Goal: Task Accomplishment & Management: Complete application form

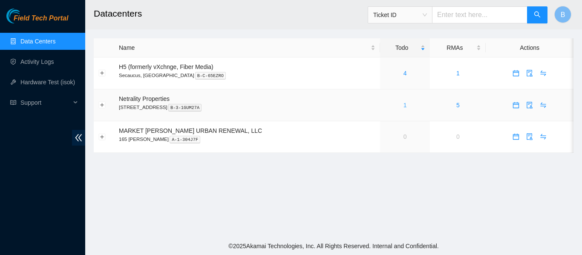
click at [403, 105] on link "1" at bounding box center [404, 105] width 3 height 7
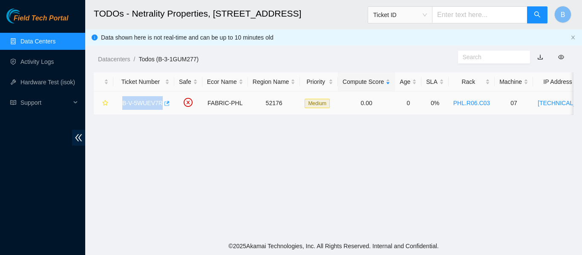
drag, startPoint x: 120, startPoint y: 103, endPoint x: 160, endPoint y: 107, distance: 40.6
click at [160, 107] on div "B-V-5WUEV7R" at bounding box center [144, 103] width 52 height 14
copy link "B-V-5WUEV7R"
click at [139, 103] on link "B-V-5WUEV7R" at bounding box center [142, 103] width 40 height 7
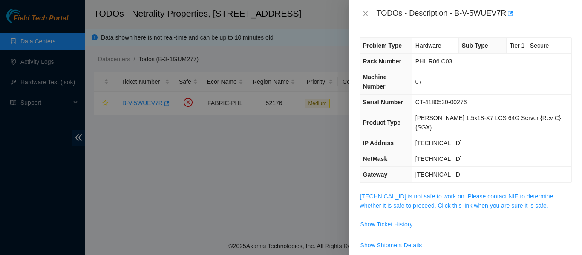
click at [166, 104] on div at bounding box center [291, 127] width 582 height 255
click at [187, 163] on div at bounding box center [291, 127] width 582 height 255
click at [364, 16] on icon "close" at bounding box center [365, 13] width 5 height 5
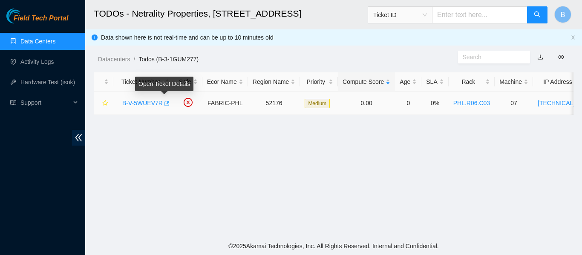
click at [165, 103] on icon "button" at bounding box center [166, 103] width 5 height 5
click at [167, 105] on icon "button" at bounding box center [166, 103] width 5 height 5
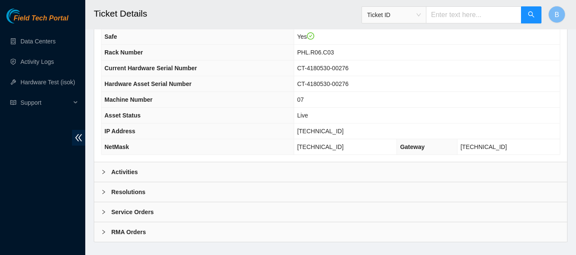
scroll to position [319, 0]
click at [102, 170] on icon "right" at bounding box center [103, 171] width 5 height 5
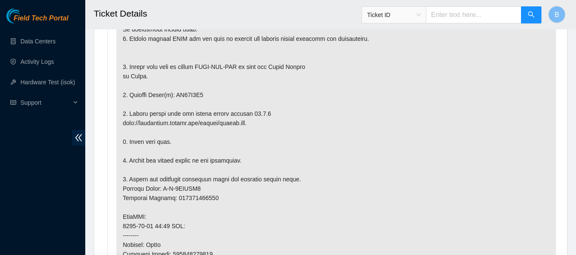
scroll to position [535, 0]
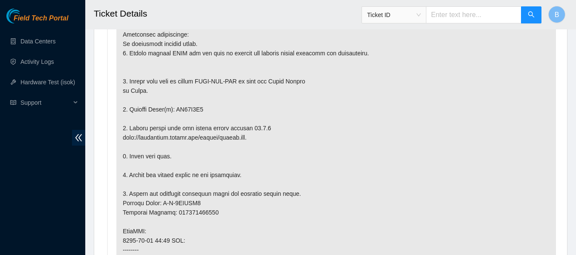
scroll to position [517, 0]
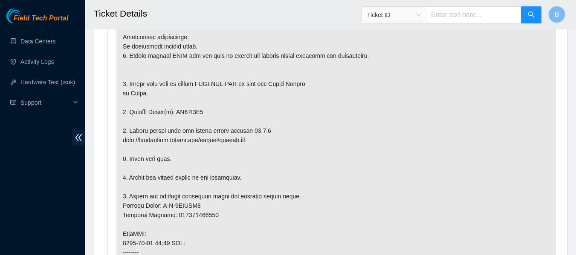
click at [182, 109] on p at bounding box center [335, 238] width 439 height 463
copy p "ZC15Q7J4"
click at [110, 83] on li "Todo added by LROJAS on 2025-10-07 at 11:38" at bounding box center [330, 241] width 450 height 492
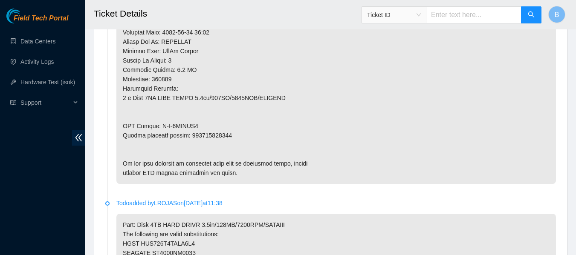
scroll to position [803, 0]
drag, startPoint x: 159, startPoint y: 125, endPoint x: 201, endPoint y: 127, distance: 41.8
copy p "B-V-5WWPIL9"
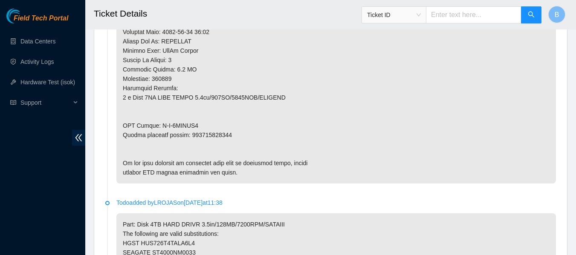
copy p "463470061737"
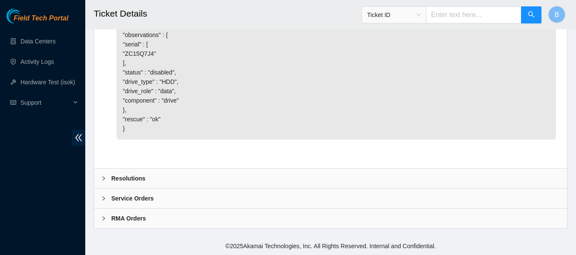
scroll to position [1697, 0]
click at [99, 181] on div "Resolutions" at bounding box center [330, 179] width 472 height 20
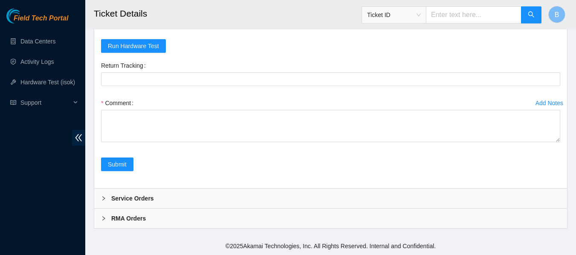
scroll to position [1886, 0]
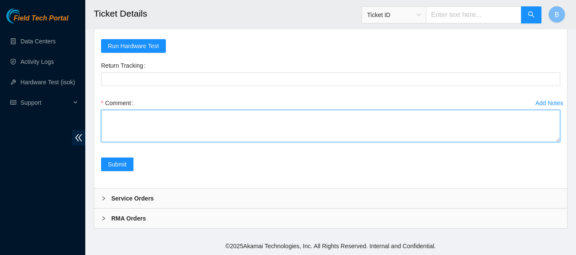
click at [167, 142] on textarea "Comment" at bounding box center [330, 126] width 459 height 32
paste textarea "-Removed faulty disk s/n: (ZC15Q7J4), replaced with new disk s/n: (Z1Z8NBXG) -R…"
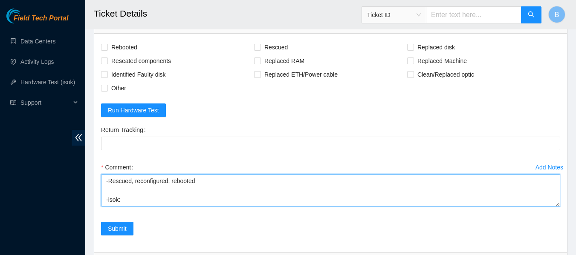
scroll to position [1756, 0]
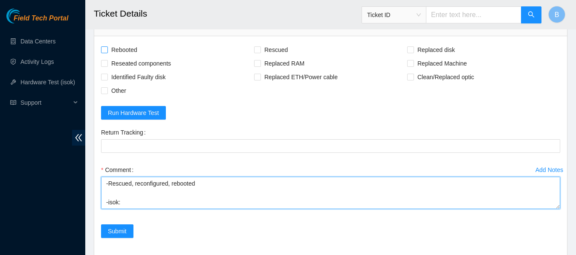
type textarea "-Removed faulty disk s/n: (ZC15Q7J4), replaced with new disk s/n: (Z1Z8NBXG) -R…"
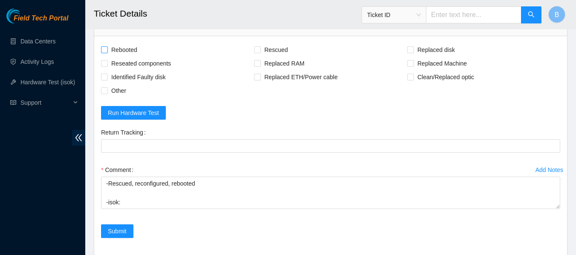
click at [119, 57] on span "Rebooted" at bounding box center [124, 50] width 33 height 14
click at [107, 52] on input "Rebooted" at bounding box center [104, 49] width 6 height 6
checkbox input "true"
click at [268, 57] on span "Rescued" at bounding box center [276, 50] width 30 height 14
click at [260, 52] on input "Rescued" at bounding box center [257, 49] width 6 height 6
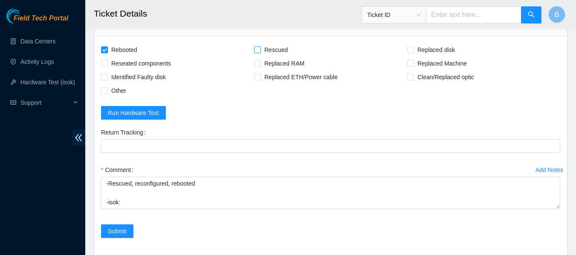
checkbox input "true"
click at [434, 57] on span "Replaced disk" at bounding box center [436, 50] width 44 height 14
click at [413, 52] on input "Replaced disk" at bounding box center [410, 49] width 6 height 6
checkbox input "true"
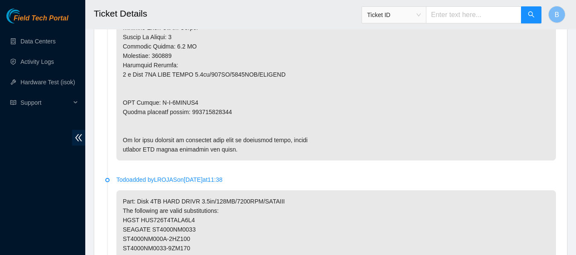
scroll to position [834, 0]
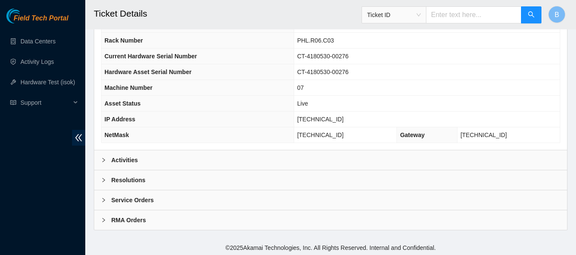
scroll to position [332, 0]
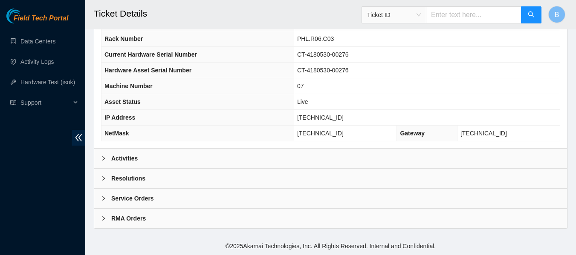
click at [123, 156] on b "Activities" at bounding box center [124, 158] width 26 height 9
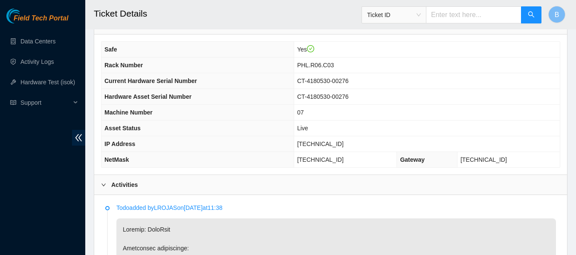
scroll to position [306, 0]
click at [330, 146] on span "[TECHNICAL_ID]" at bounding box center [320, 143] width 46 height 7
copy span "[TECHNICAL_ID]"
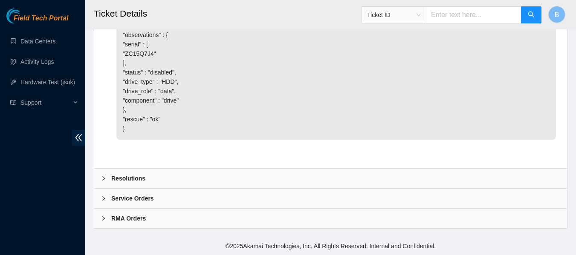
scroll to position [1697, 0]
click at [127, 184] on div "Resolutions" at bounding box center [330, 179] width 472 height 20
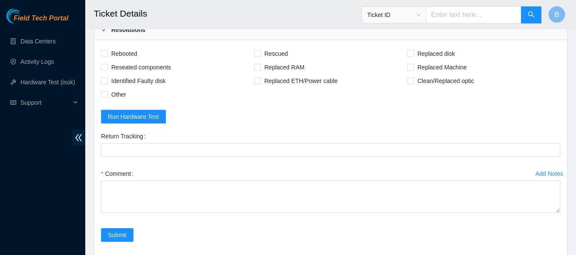
scroll to position [1753, 0]
click at [43, 42] on link "Data Centers" at bounding box center [37, 41] width 35 height 7
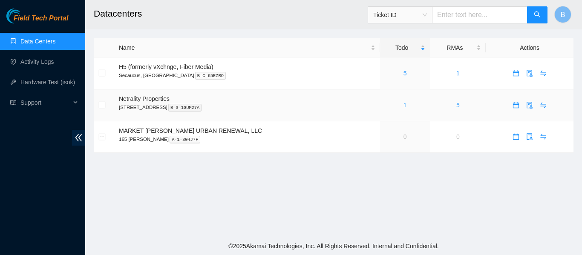
click at [403, 105] on link "1" at bounding box center [404, 105] width 3 height 7
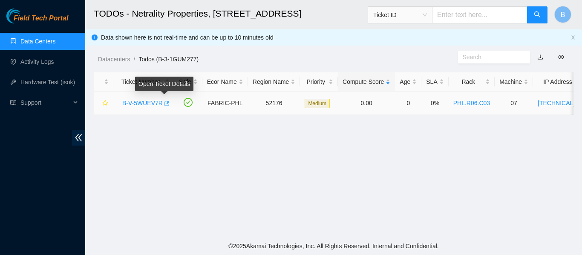
click at [165, 104] on icon "button" at bounding box center [166, 104] width 6 height 6
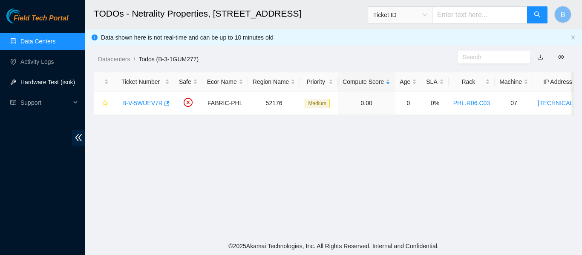
click at [47, 81] on link "Hardware Test (isok)" at bounding box center [47, 82] width 55 height 7
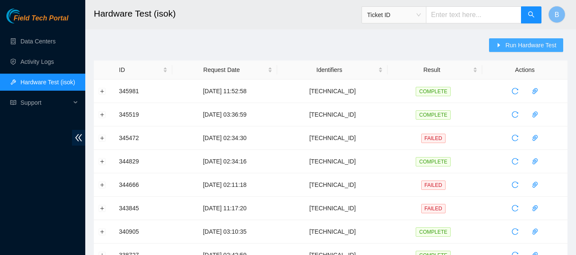
click at [528, 45] on span "Run Hardware Test" at bounding box center [530, 44] width 51 height 9
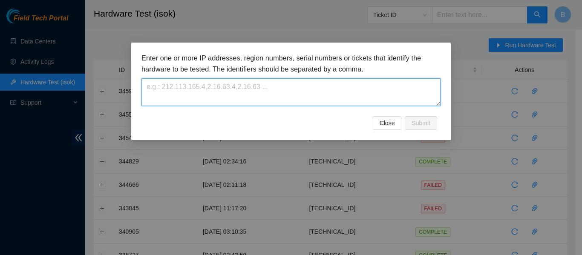
click at [307, 86] on textarea at bounding box center [290, 92] width 299 height 28
paste textarea "[TECHNICAL_ID]"
type textarea "[TECHNICAL_ID]"
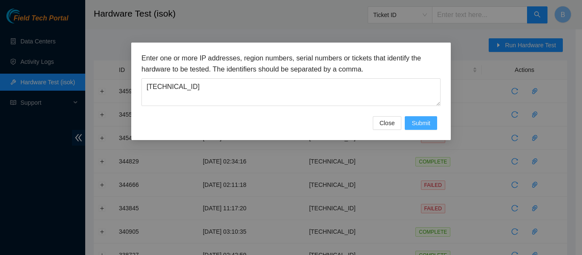
click at [422, 117] on button "Submit" at bounding box center [421, 123] width 32 height 14
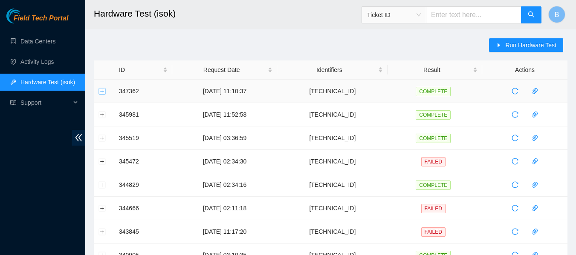
click at [101, 92] on button "Expand row" at bounding box center [102, 91] width 7 height 7
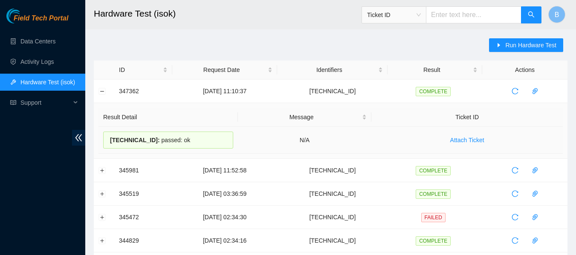
click at [129, 135] on div "23.46.12.10 : passed: ok" at bounding box center [168, 140] width 130 height 17
copy div "23.46.12.10 : passed: ok"
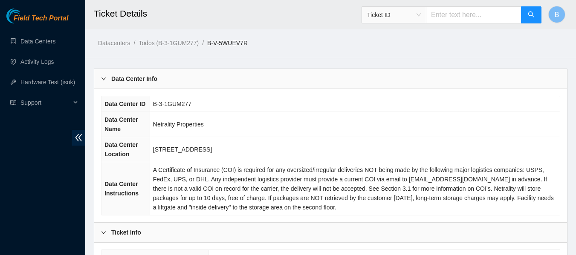
scroll to position [332, 0]
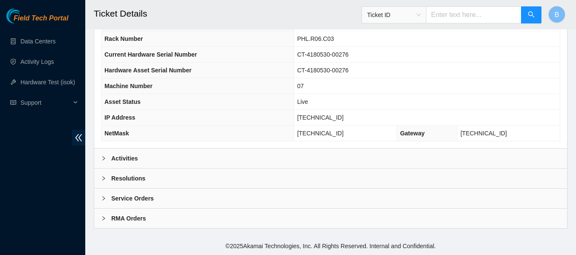
click at [115, 173] on div "Resolutions" at bounding box center [330, 179] width 472 height 20
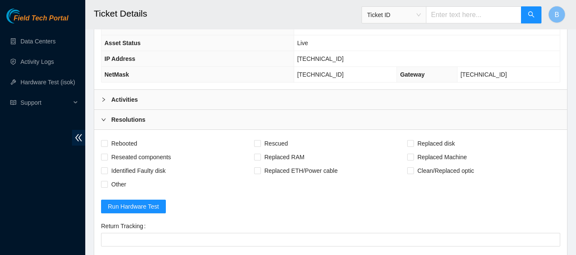
scroll to position [392, 0]
click at [128, 141] on span "Rebooted" at bounding box center [124, 143] width 33 height 14
click at [107, 141] on input "Rebooted" at bounding box center [104, 143] width 6 height 6
checkbox input "true"
click at [272, 143] on span "Rescued" at bounding box center [276, 143] width 30 height 14
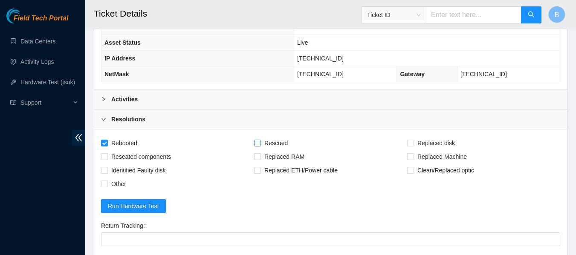
click at [260, 143] on input "Rescued" at bounding box center [257, 143] width 6 height 6
checkbox input "true"
click at [436, 146] on span "Replaced disk" at bounding box center [436, 143] width 44 height 14
click at [413, 146] on input "Replaced disk" at bounding box center [410, 143] width 6 height 6
checkbox input "true"
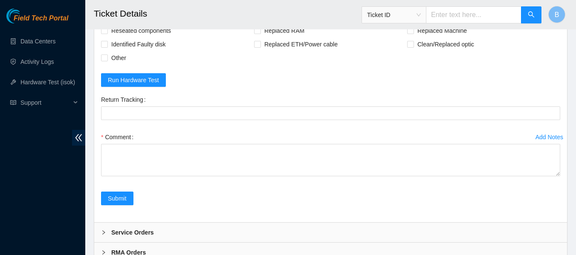
scroll to position [536, 0]
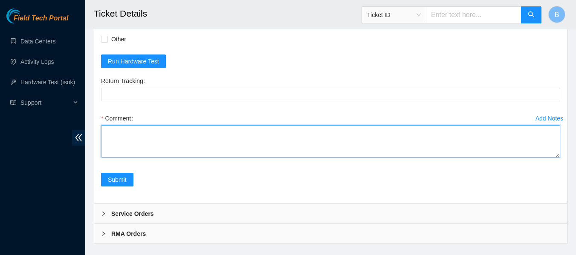
click at [239, 135] on textarea "Comment" at bounding box center [330, 141] width 459 height 32
click at [120, 145] on textarea "Comment" at bounding box center [330, 141] width 459 height 32
paste textarea "-Removed faulty disk s/n: (ZC15Q7J4), replaced with new disk s/n: (Z1Z8NBXG) -R…"
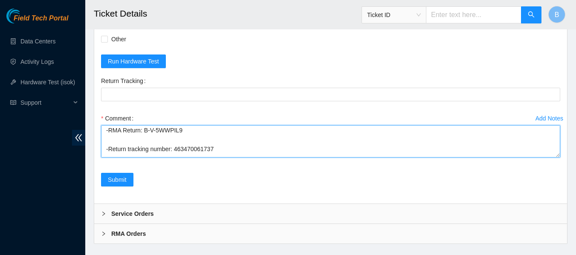
click at [185, 152] on textarea "-Removed faulty disk s/n: (ZC15Q7J4), replaced with new disk s/n: (Z1Z8NBXG) -R…" at bounding box center [330, 141] width 459 height 32
type textarea "-Removed faulty disk s/n: (ZC15Q7J4), replaced with new disk s/n: (Z1Z8NBXG) -R…"
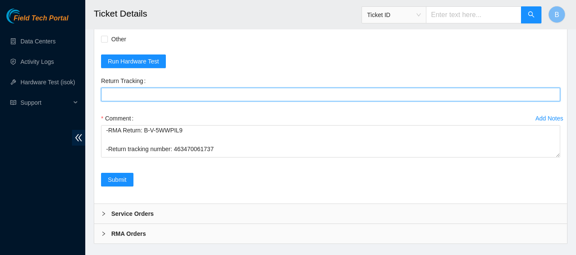
click at [171, 89] on Tracking "Return Tracking" at bounding box center [330, 95] width 459 height 14
paste Tracking "463470061737"
type Tracking "463470061737"
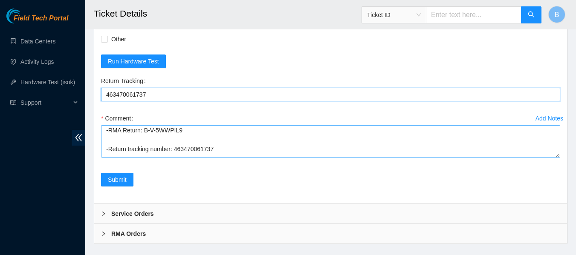
scroll to position [56, 0]
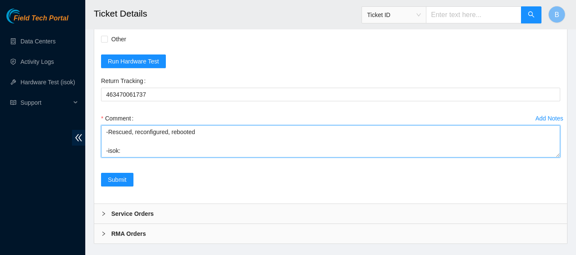
click at [184, 147] on textarea "-Removed faulty disk s/n: (ZC15Q7J4), replaced with new disk s/n: (Z1Z8NBXG) -R…" at bounding box center [330, 141] width 459 height 32
paste textarea "[TECHNICAL_ID] : passed: ok"
type textarea "-Removed faulty disk s/n: (ZC15Q7J4), replaced with new disk s/n: (Z1Z8NBXG) -R…"
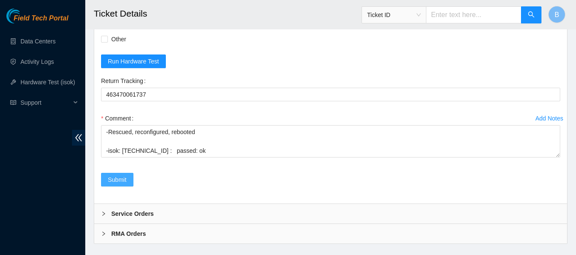
click at [117, 182] on span "Submit" at bounding box center [117, 179] width 19 height 9
